Goal: Task Accomplishment & Management: Manage account settings

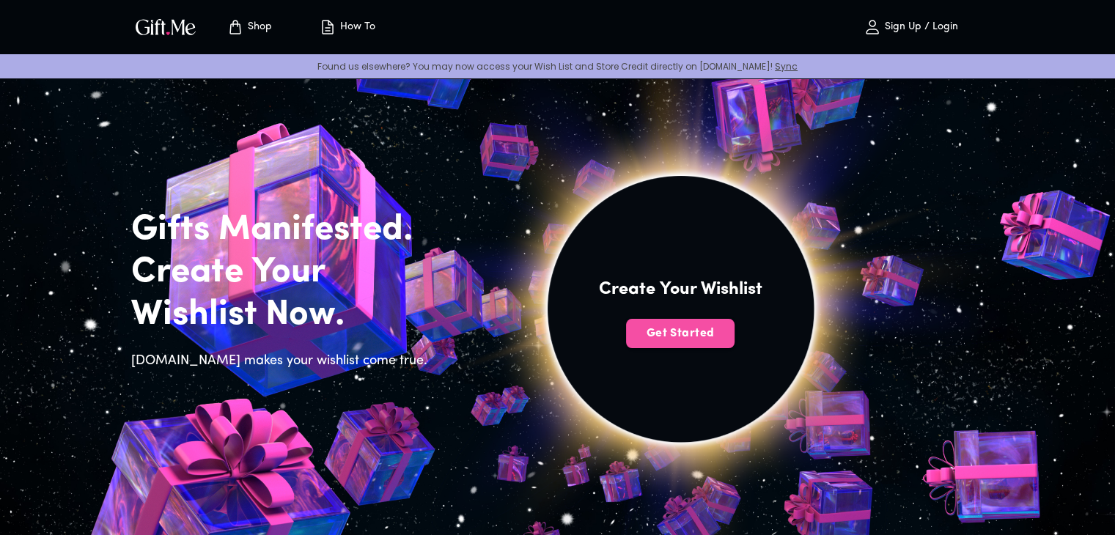
click at [660, 331] on span "Get Started" at bounding box center [680, 334] width 109 height 16
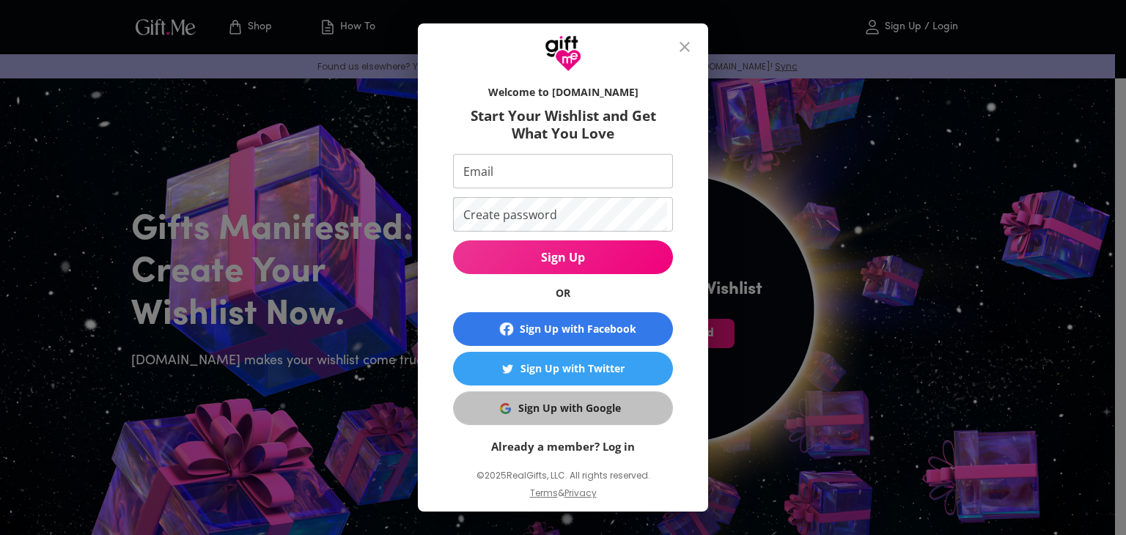
click at [541, 407] on div "Sign Up with Google" at bounding box center [569, 408] width 103 height 16
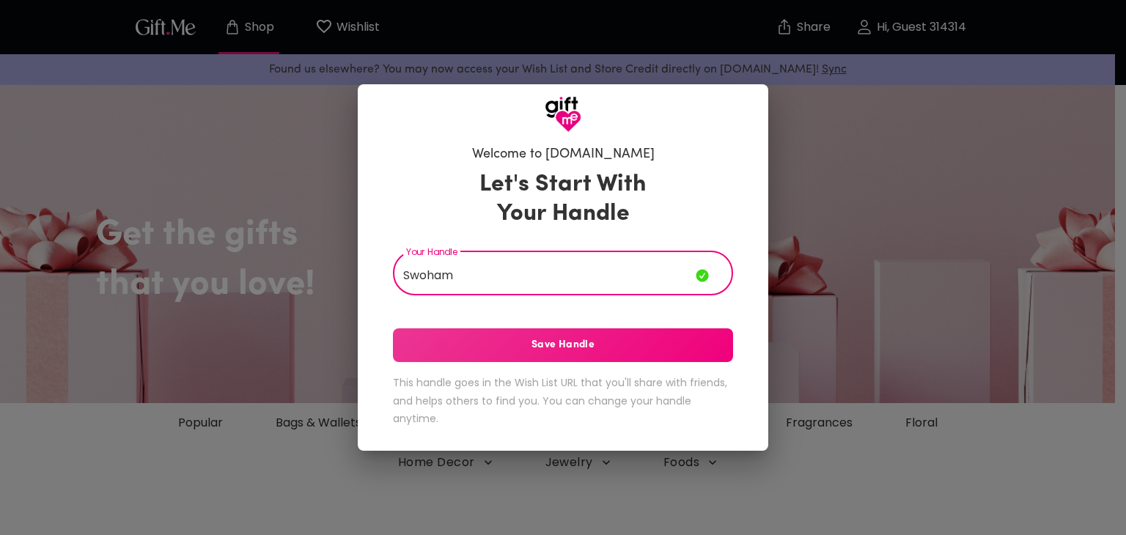
type input "Swoham"
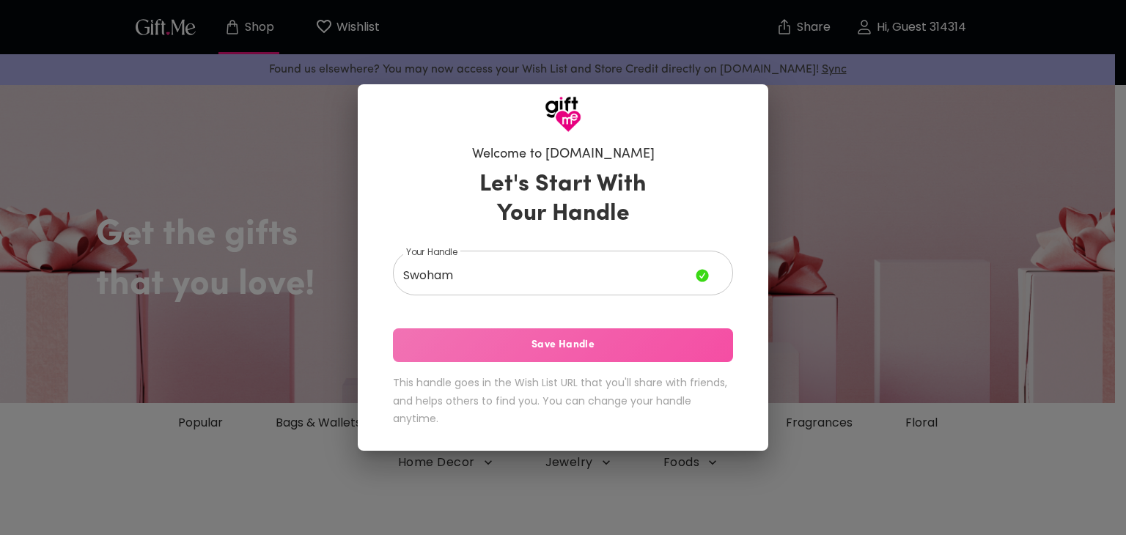
click at [598, 346] on span "Save Handle" at bounding box center [563, 345] width 340 height 16
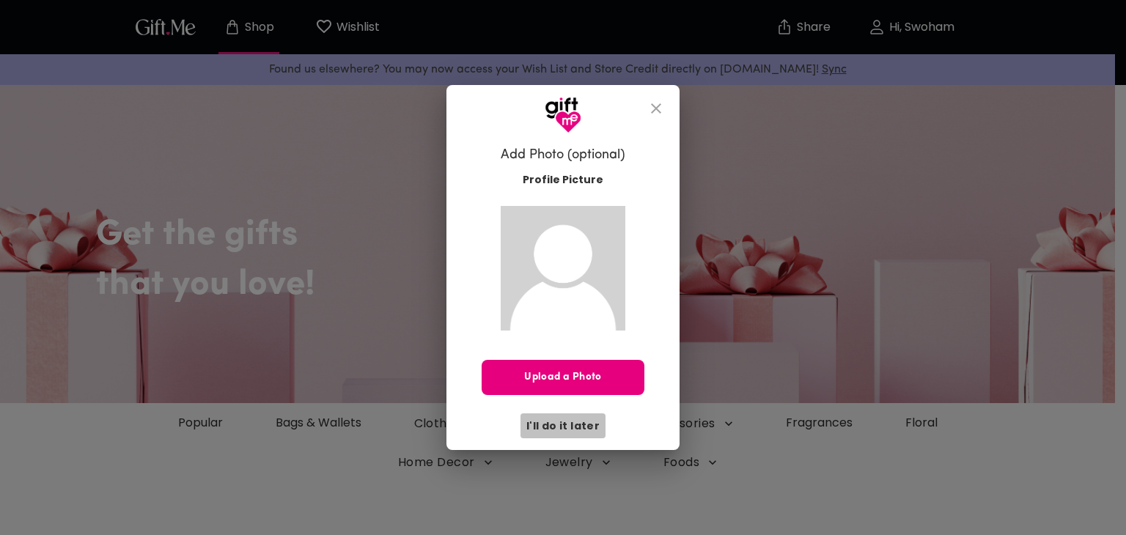
click at [581, 418] on span "I'll do it later" at bounding box center [563, 426] width 73 height 16
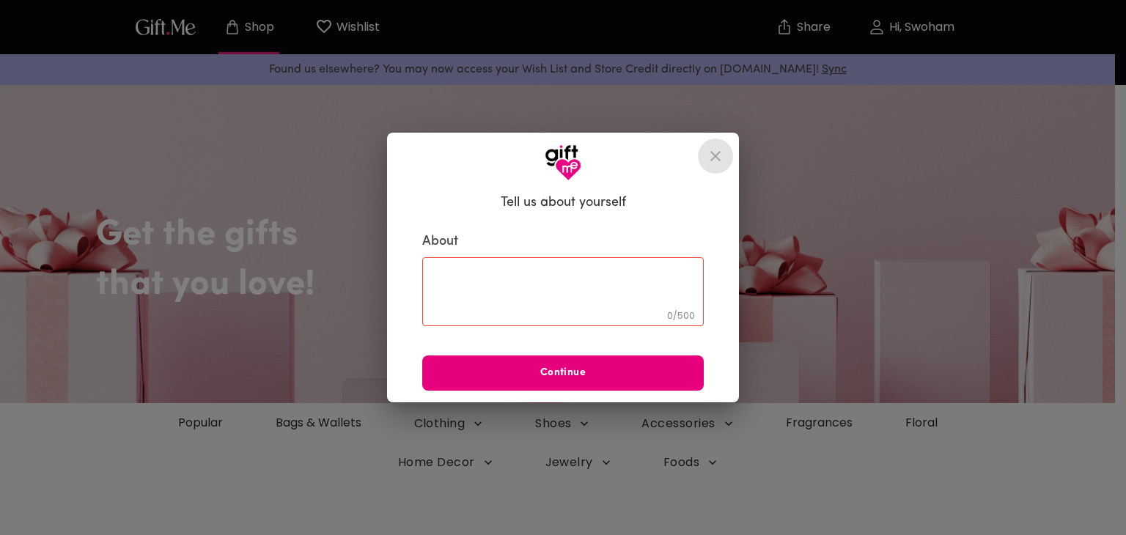
click at [715, 157] on icon "close" at bounding box center [716, 156] width 10 height 10
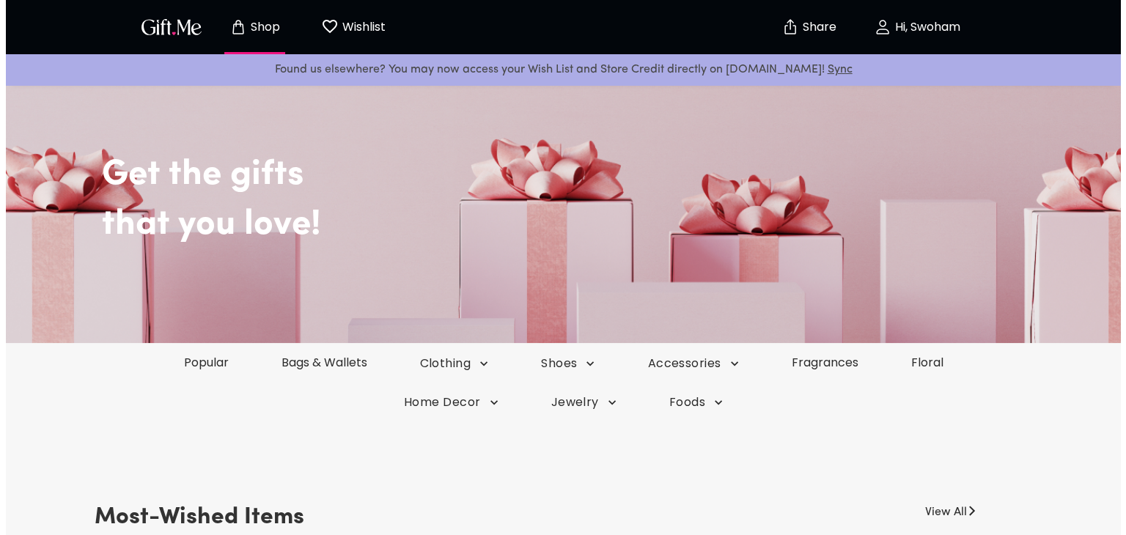
scroll to position [61, 0]
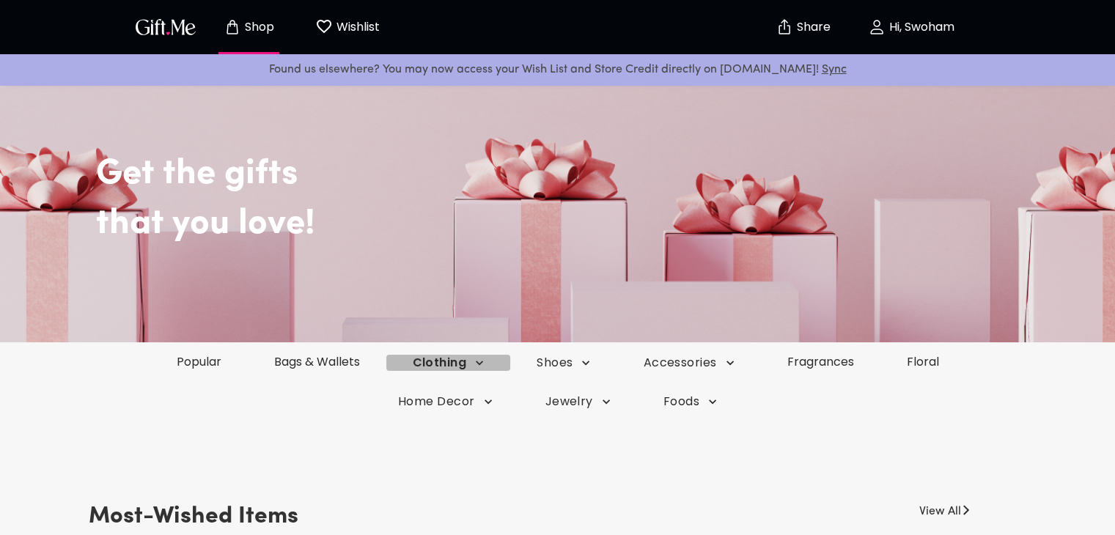
click at [478, 371] on span "Clothing" at bounding box center [449, 363] width 72 height 16
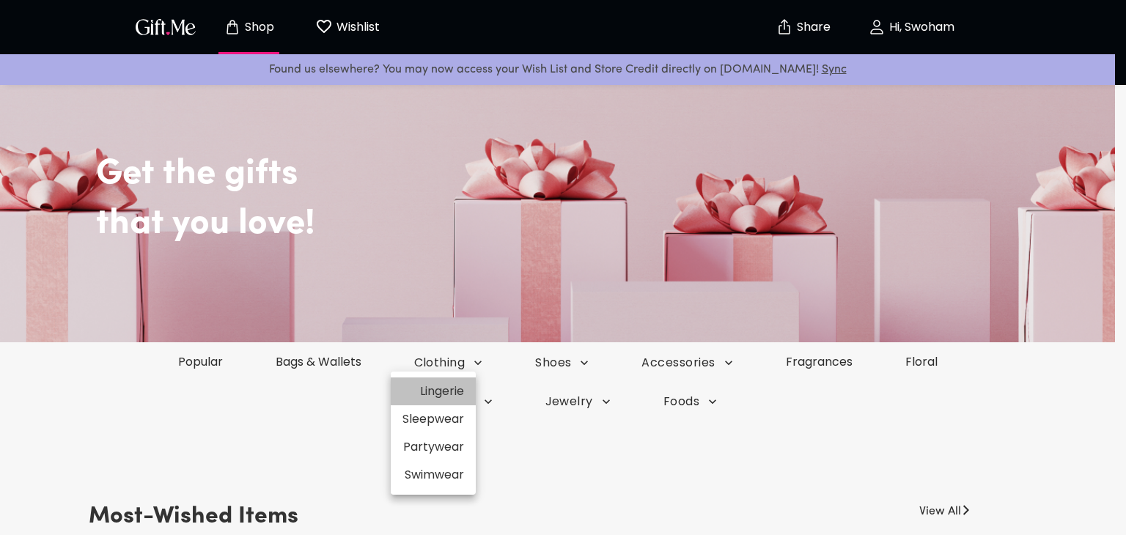
click at [447, 400] on li "Lingerie" at bounding box center [433, 392] width 85 height 28
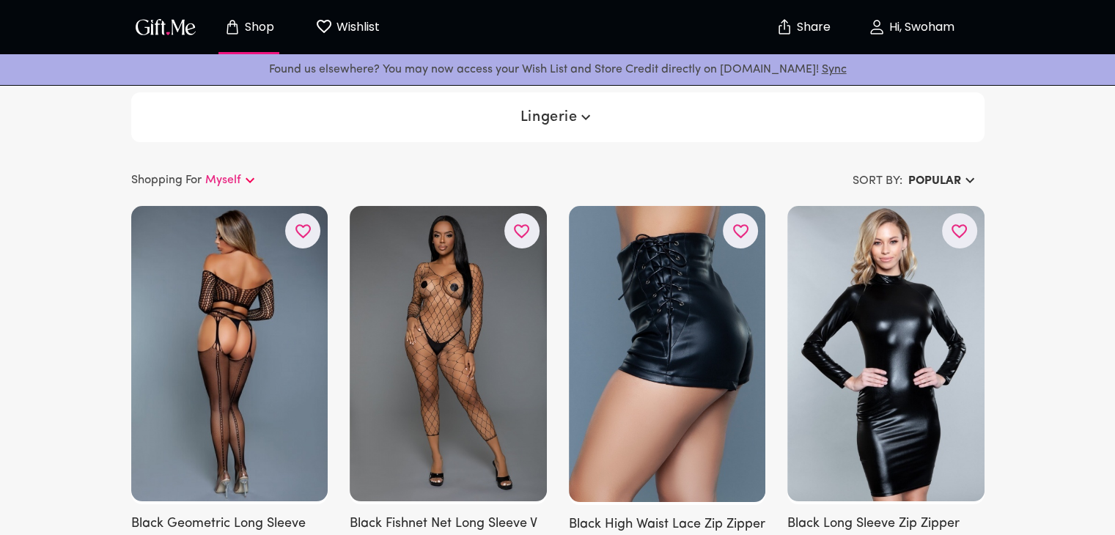
click at [232, 183] on p "Myself" at bounding box center [223, 181] width 36 height 18
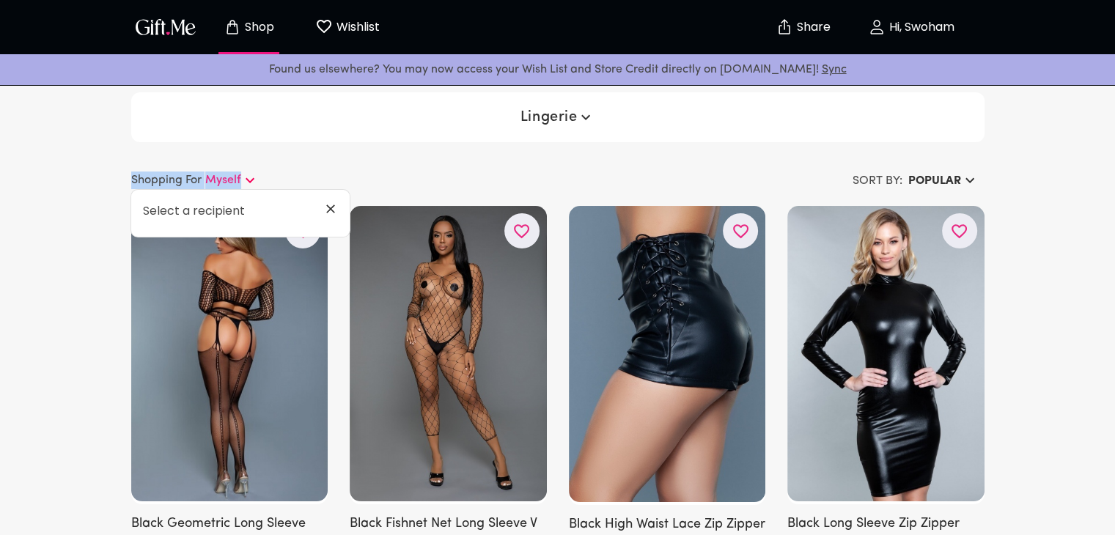
drag, startPoint x: 296, startPoint y: 147, endPoint x: 549, endPoint y: 117, distance: 254.9
click at [549, 117] on span "Lingerie" at bounding box center [558, 118] width 75 height 18
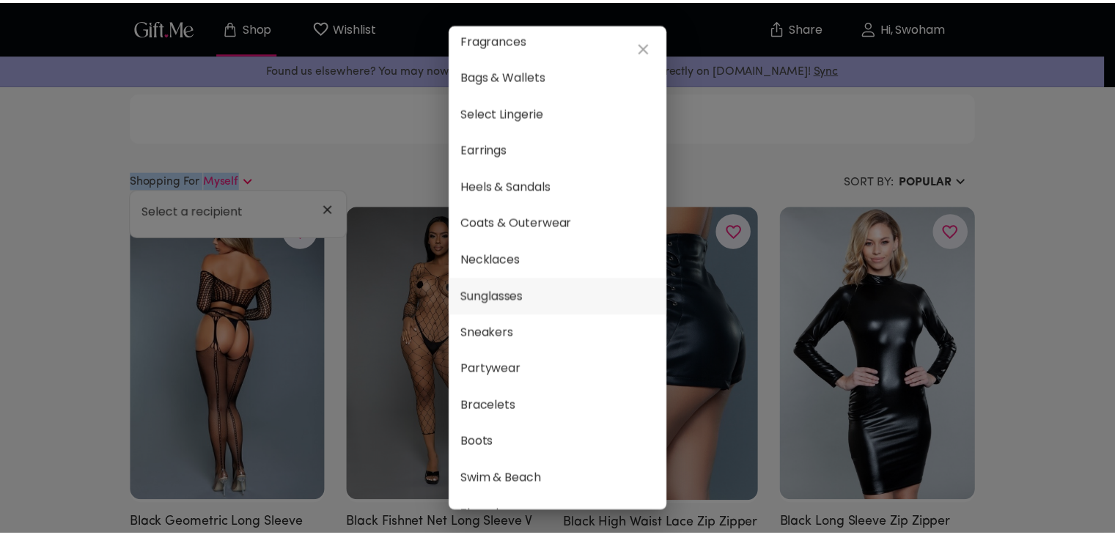
scroll to position [47, 0]
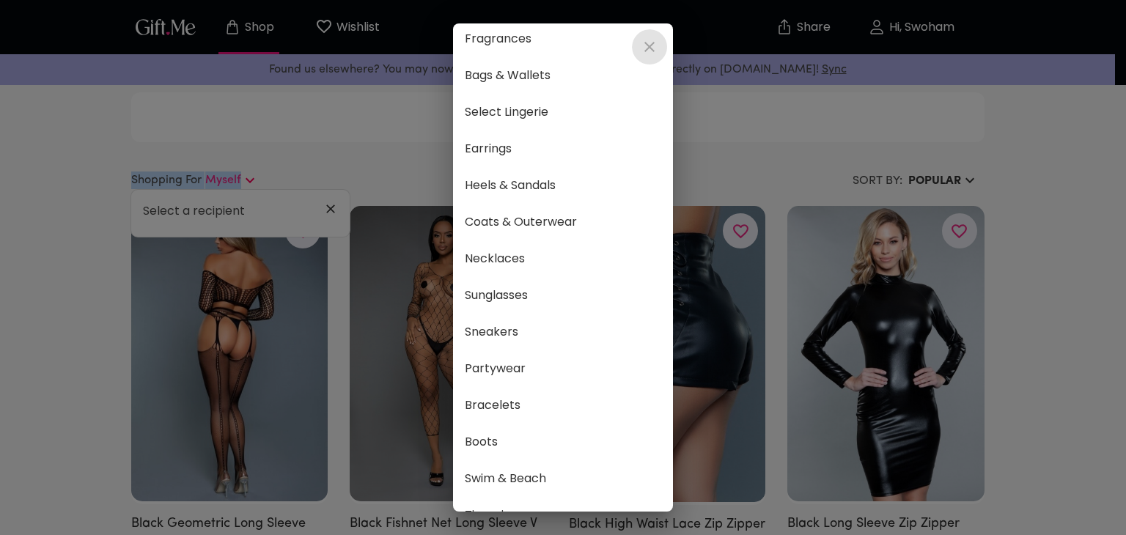
click at [651, 40] on icon "close" at bounding box center [650, 47] width 18 height 18
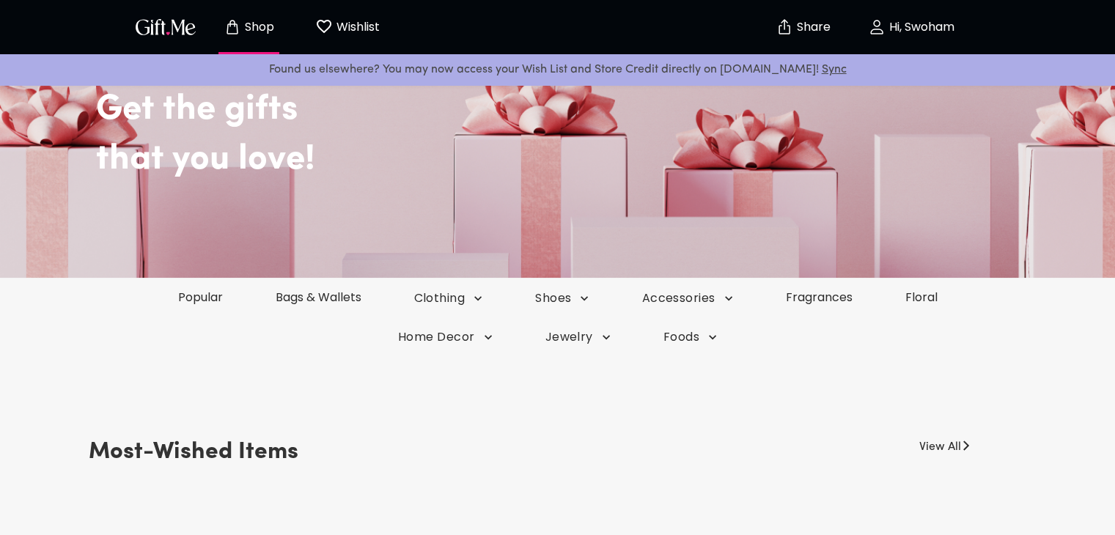
scroll to position [126, 0]
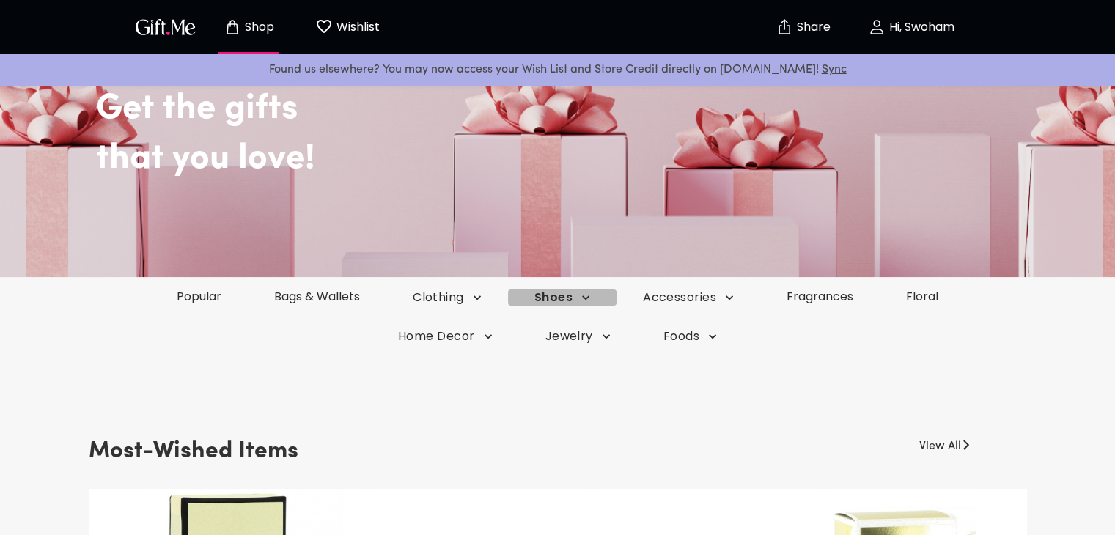
click at [481, 297] on icon "button" at bounding box center [477, 298] width 7 height 4
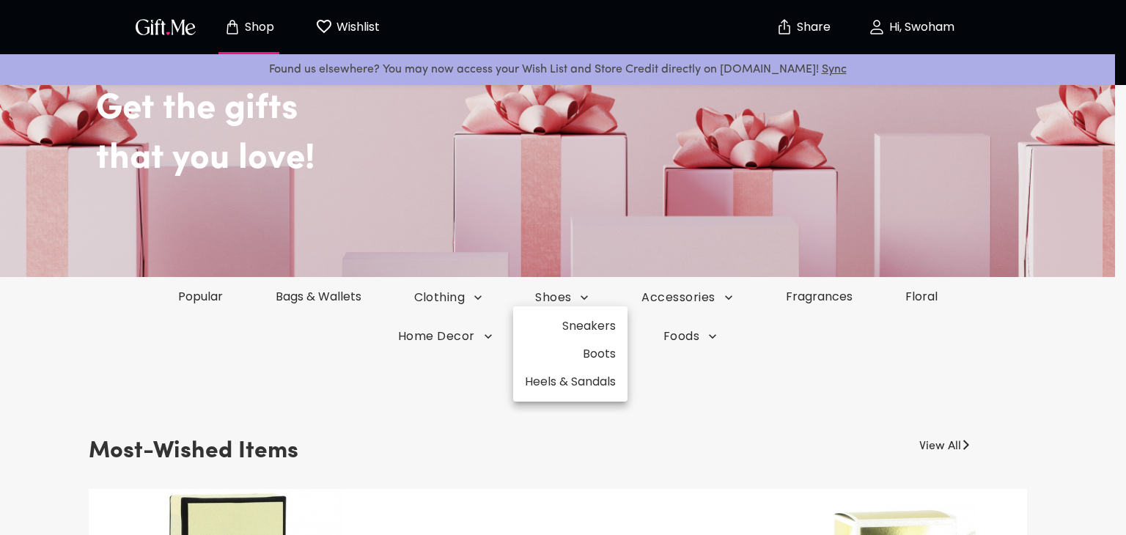
click at [678, 375] on div at bounding box center [563, 267] width 1126 height 535
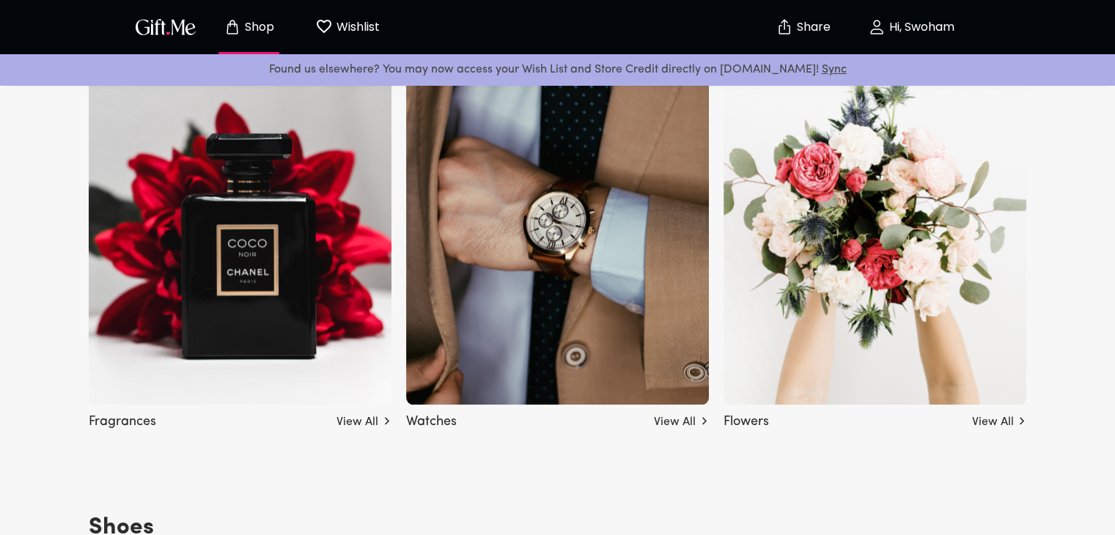
scroll to position [1627, 0]
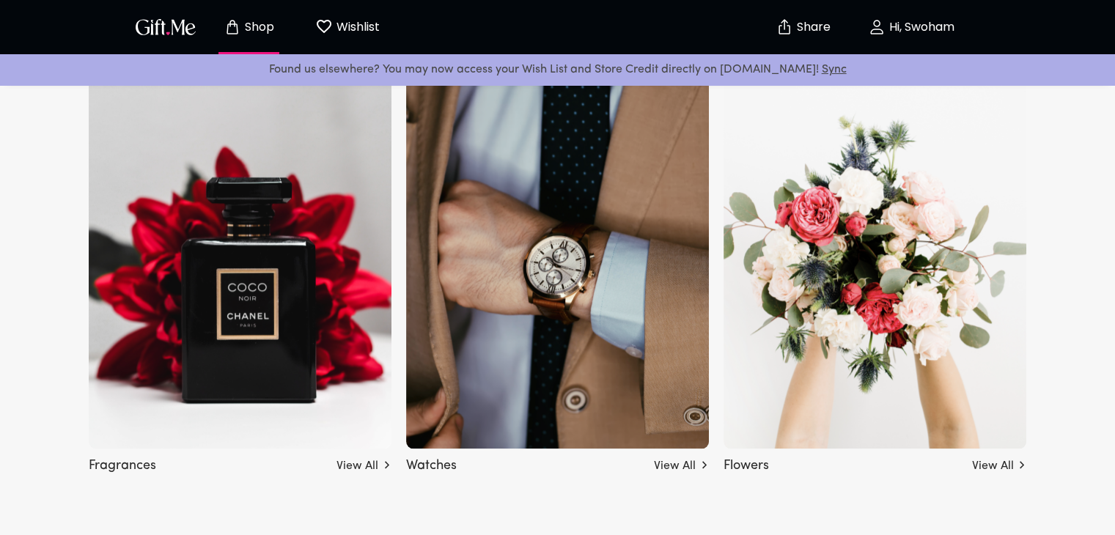
click at [568, 312] on img at bounding box center [557, 243] width 303 height 411
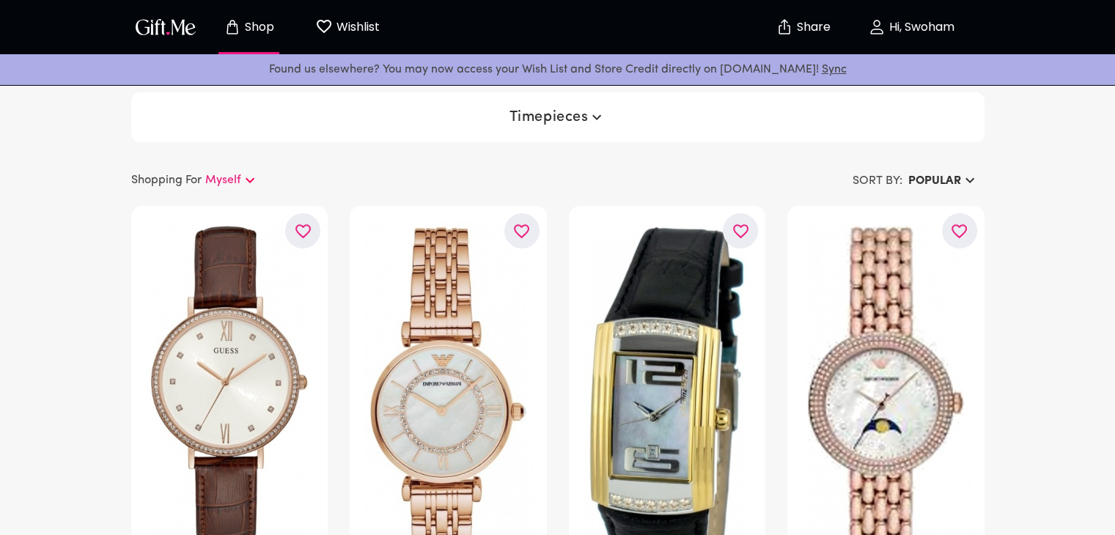
click at [903, 18] on button "Hi, Swoham" at bounding box center [911, 27] width 147 height 47
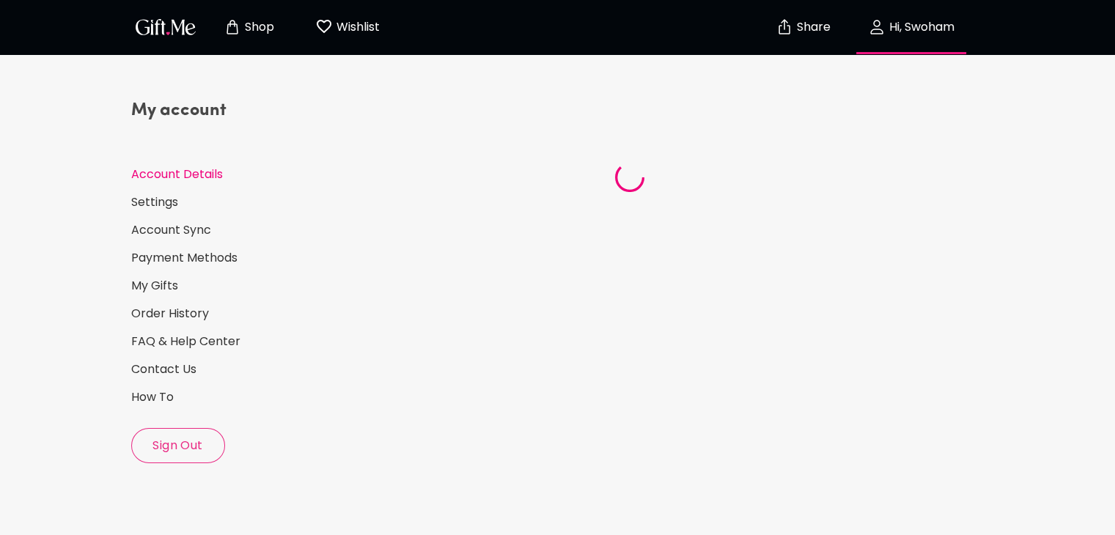
select select "US"
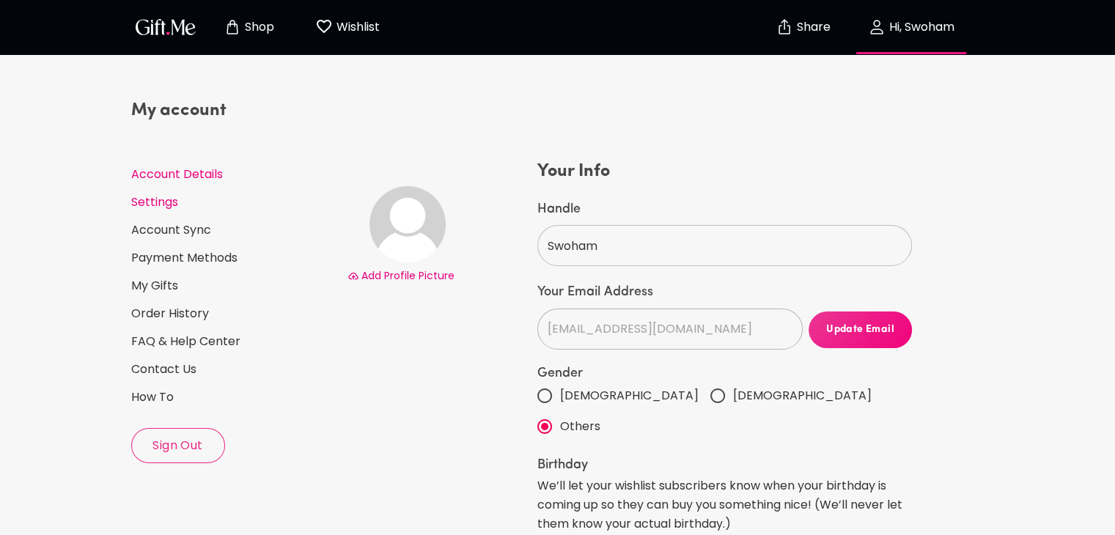
click at [164, 197] on link "Settings" at bounding box center [233, 202] width 205 height 16
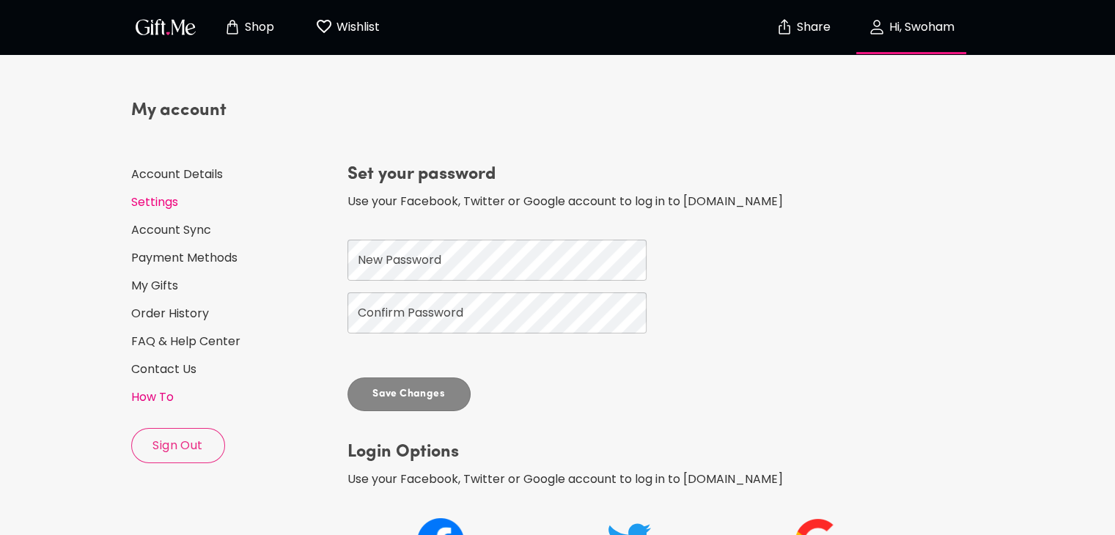
click at [163, 394] on link "How To" at bounding box center [233, 397] width 205 height 16
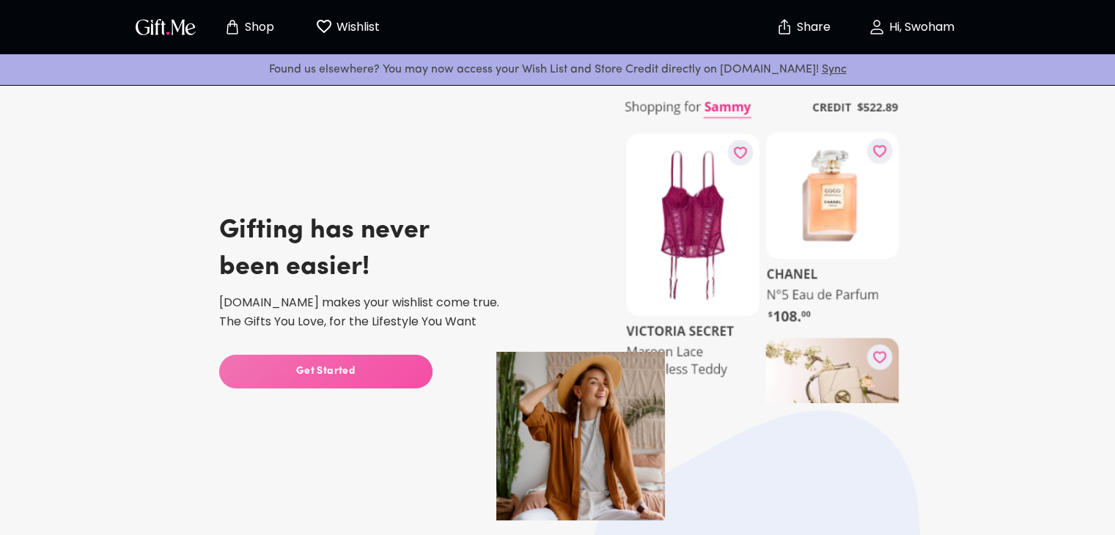
click at [318, 374] on span "Get Started" at bounding box center [325, 372] width 213 height 16
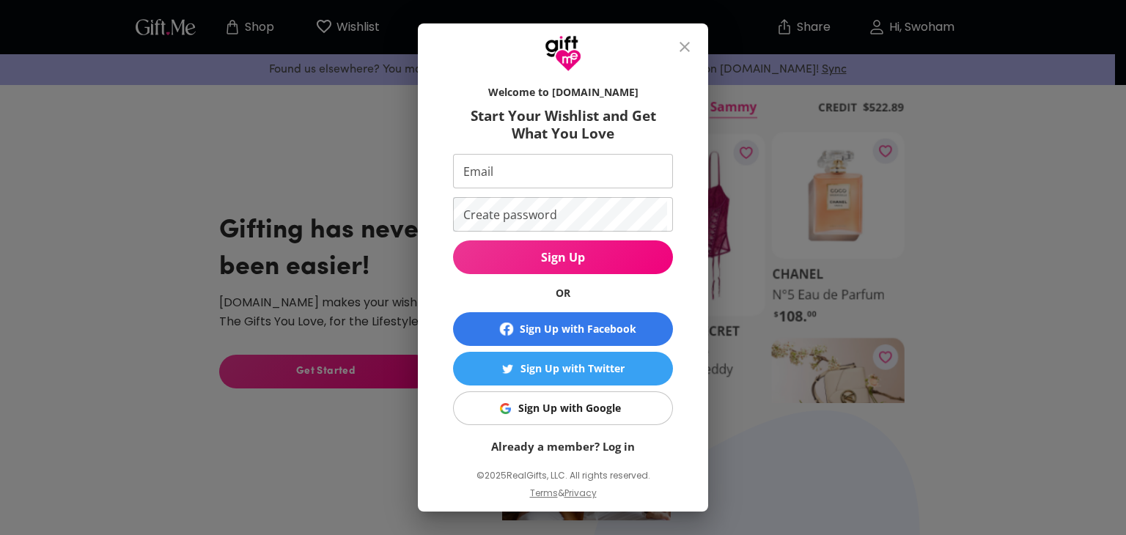
click at [742, 271] on div "Welcome to [DOMAIN_NAME] Start Your Wishlist and Get What You Love Email Email …" at bounding box center [563, 267] width 1126 height 535
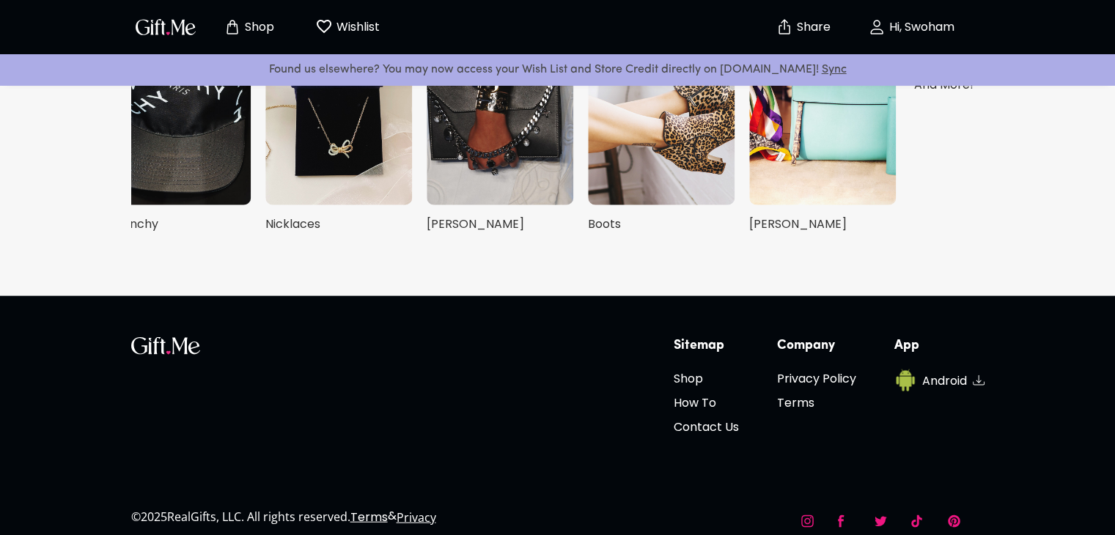
scroll to position [3403, 0]
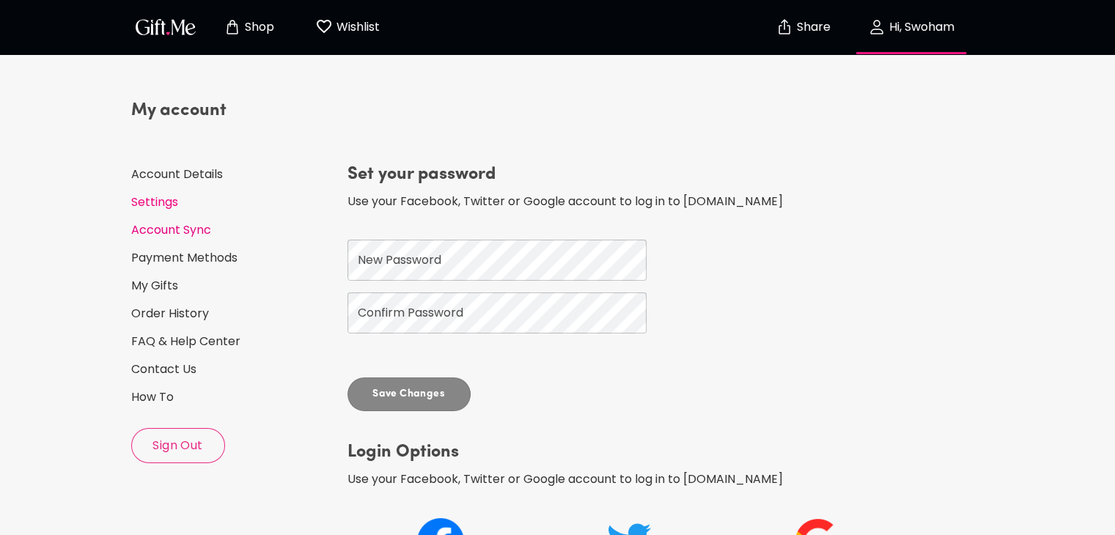
click at [183, 231] on link "Account Sync" at bounding box center [233, 230] width 205 height 16
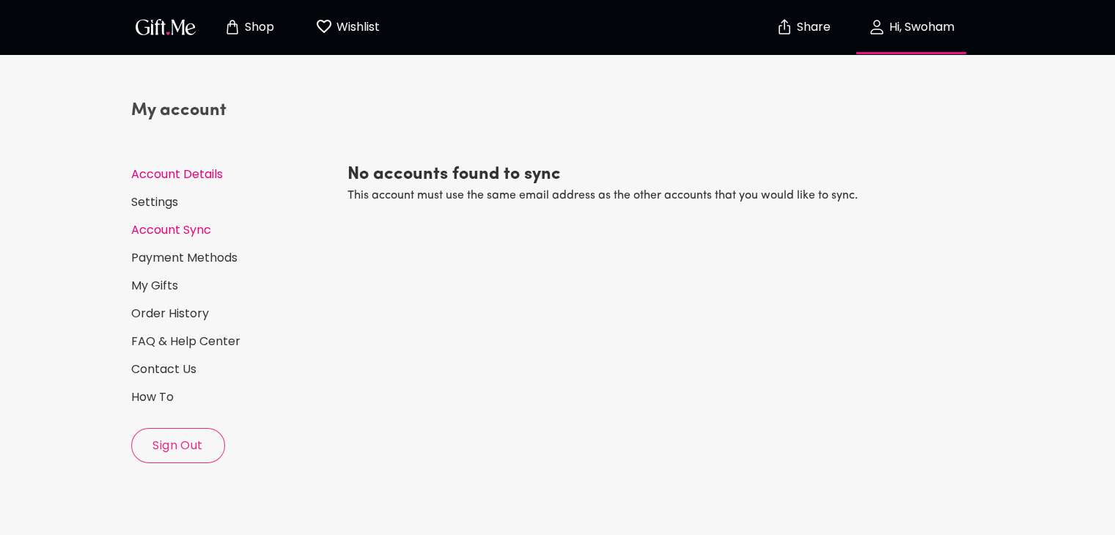
click at [194, 171] on link "Account Details" at bounding box center [233, 174] width 205 height 16
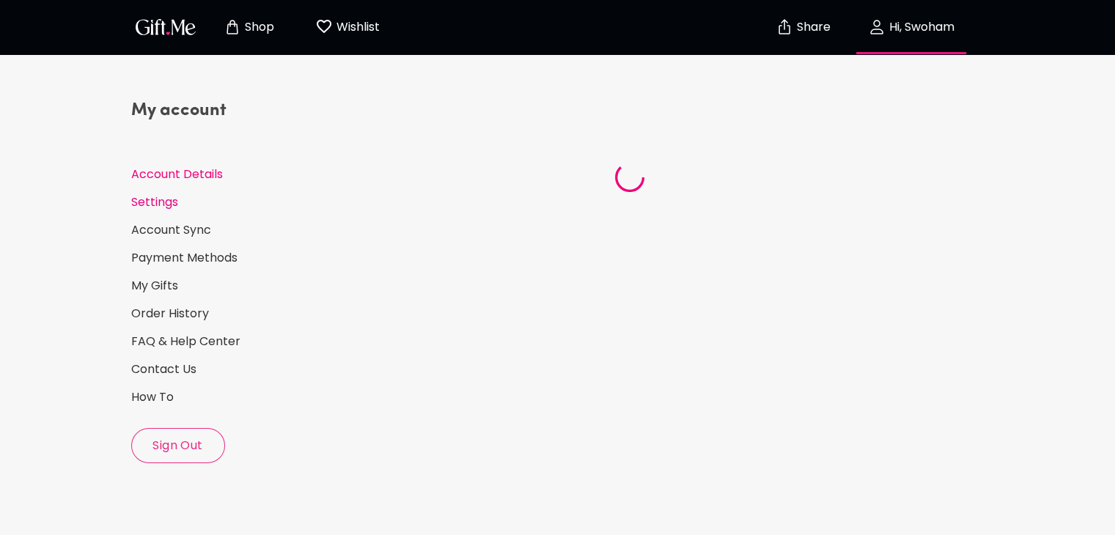
select select "US"
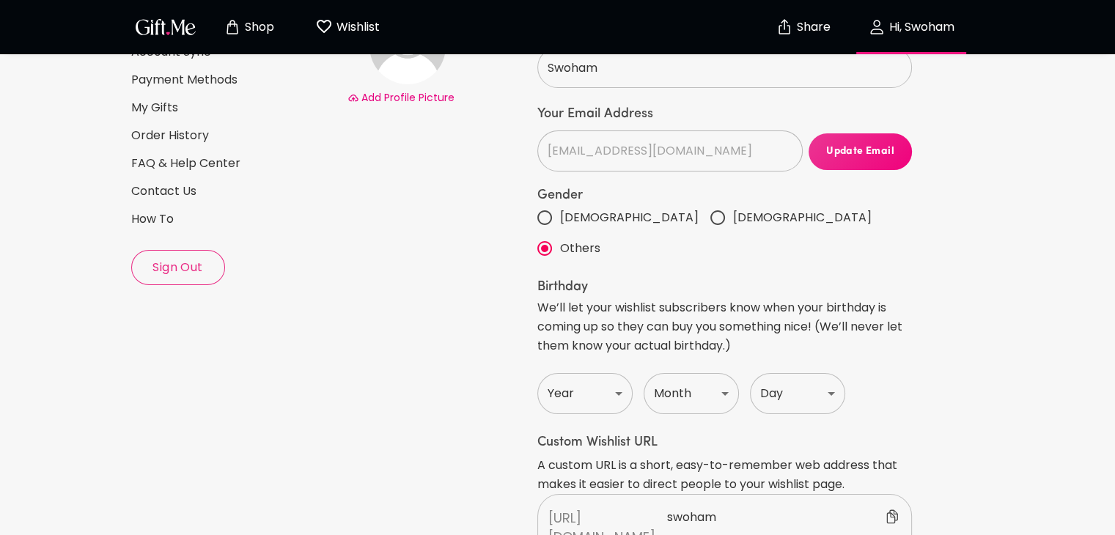
scroll to position [89, 0]
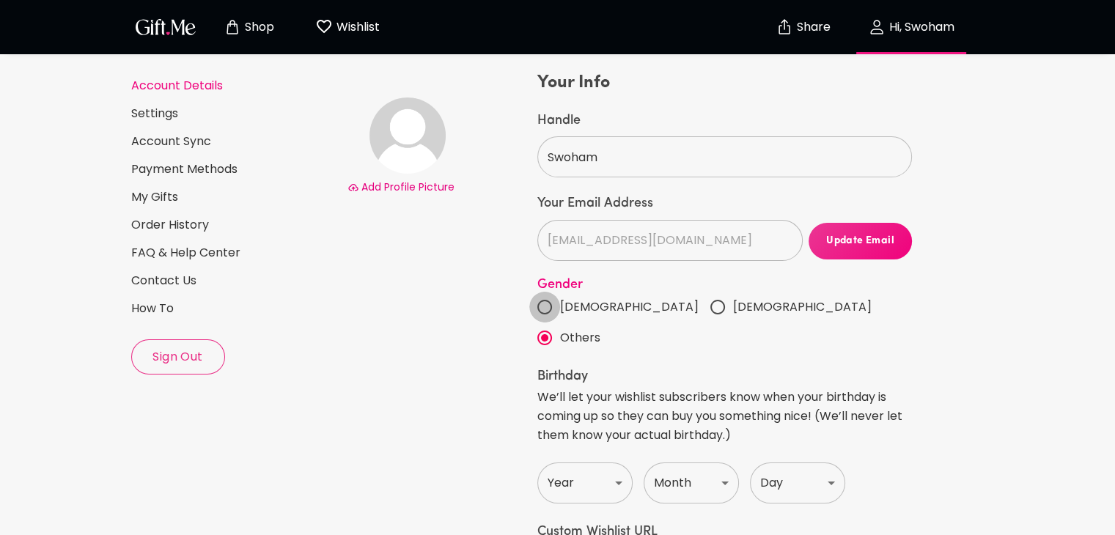
click at [551, 303] on input "[DEMOGRAPHIC_DATA]" at bounding box center [544, 307] width 31 height 31
radio input "true"
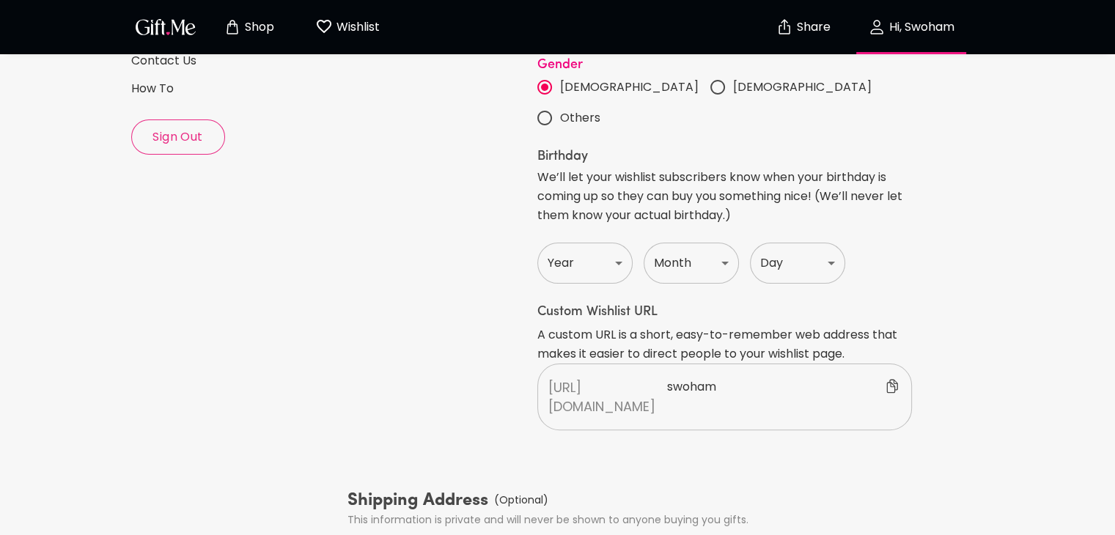
scroll to position [0, 0]
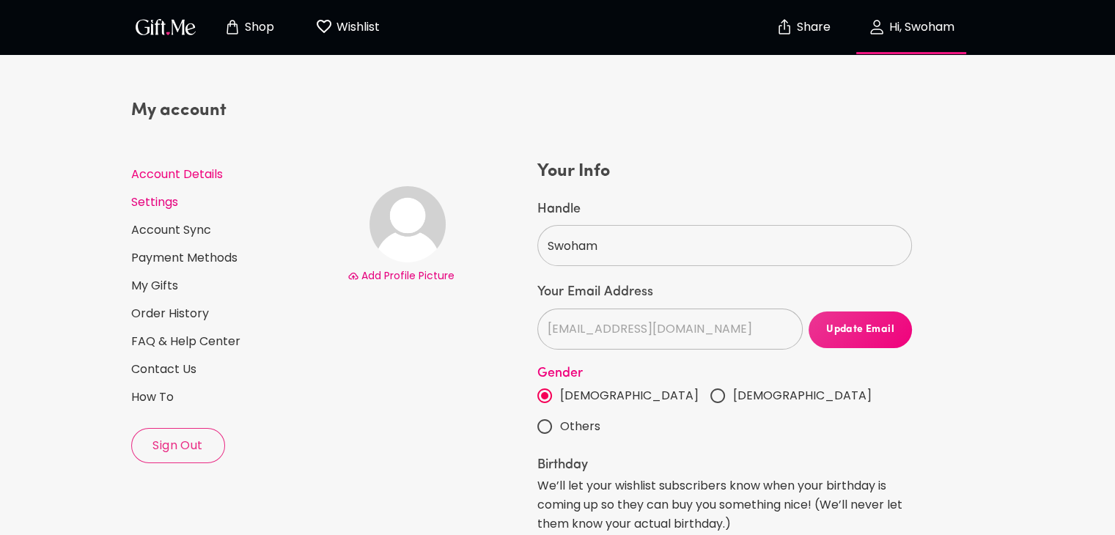
click at [180, 209] on link "Settings" at bounding box center [233, 202] width 205 height 16
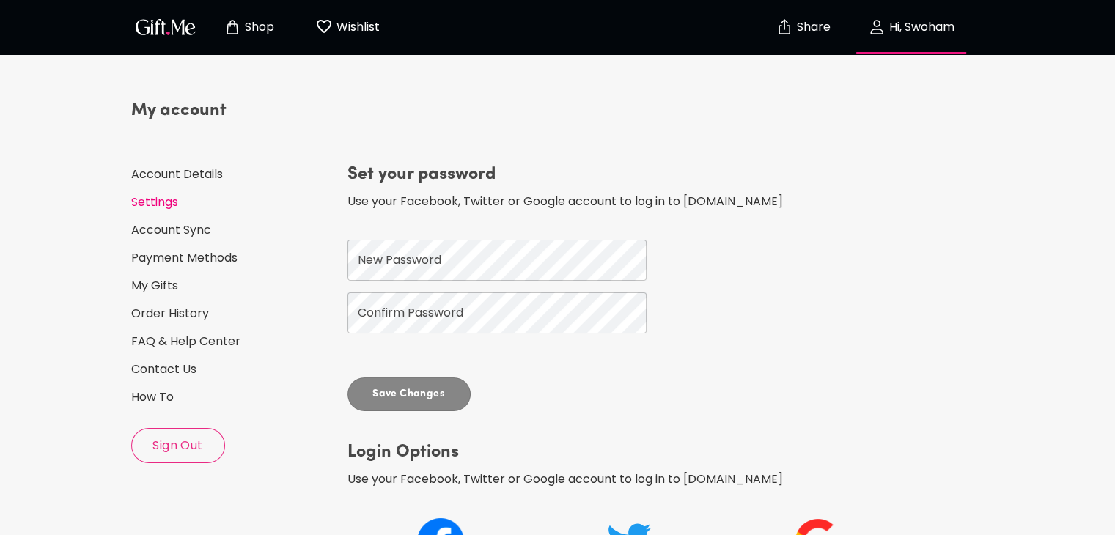
click at [896, 39] on button "Hi, Swoham" at bounding box center [911, 27] width 147 height 47
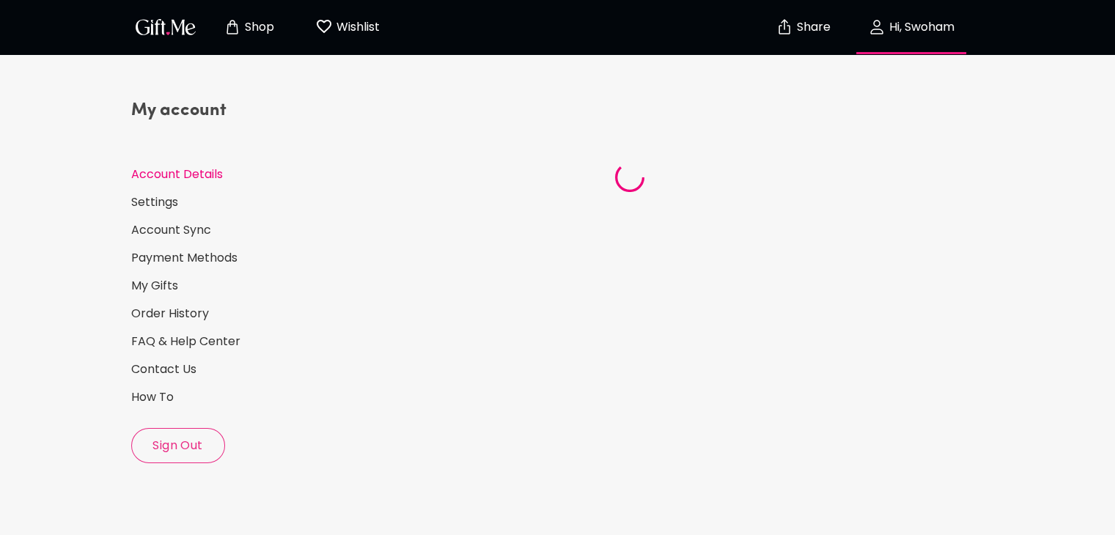
select select "US"
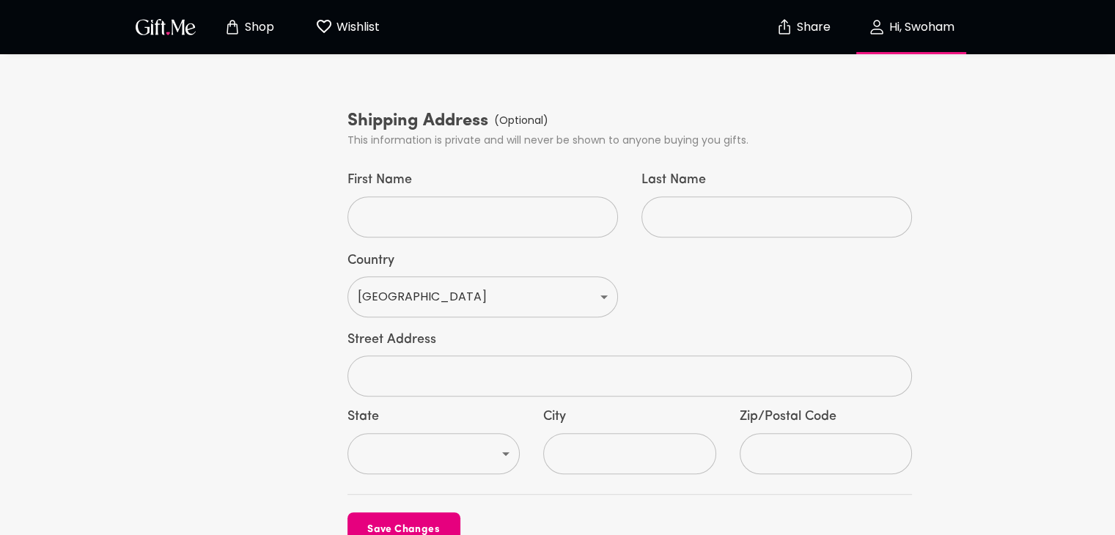
scroll to position [749, 0]
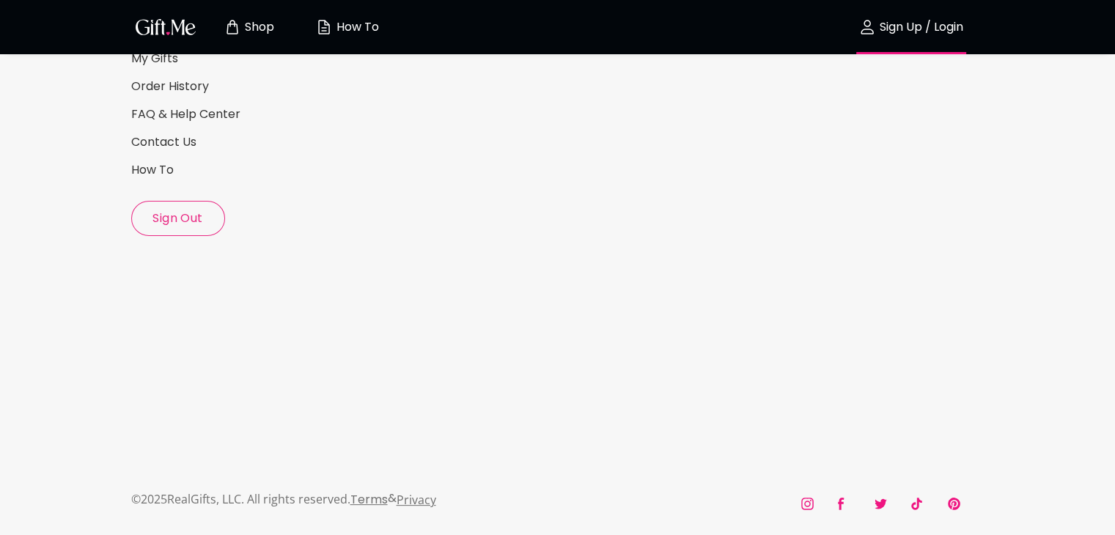
scroll to position [227, 0]
select select "US"
